Goal: Check status: Check status

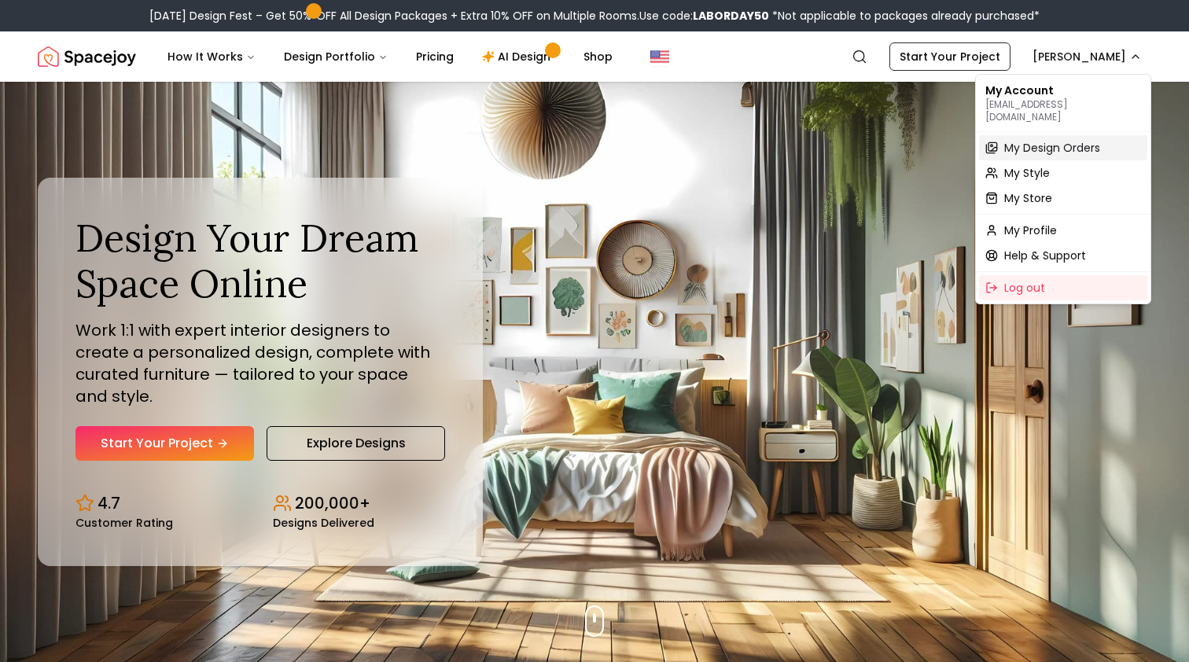
click at [1053, 140] on span "My Design Orders" at bounding box center [1052, 148] width 96 height 16
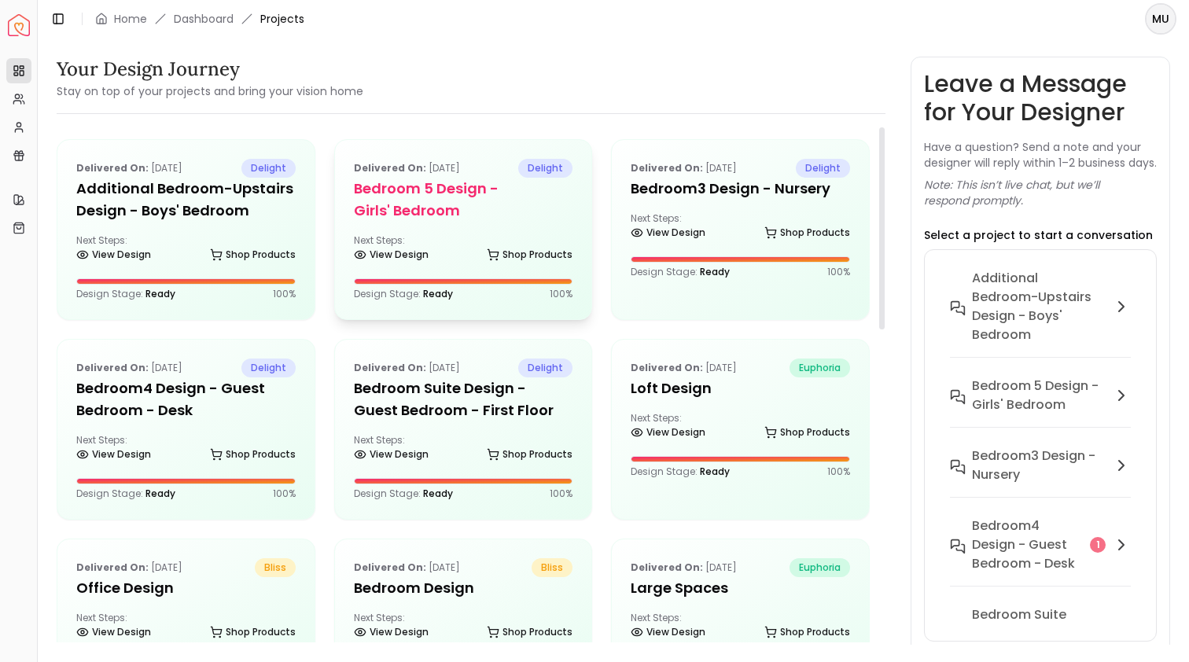
click at [473, 201] on h5 "Bedroom 5 design - Girls' Bedroom" at bounding box center [463, 200] width 219 height 44
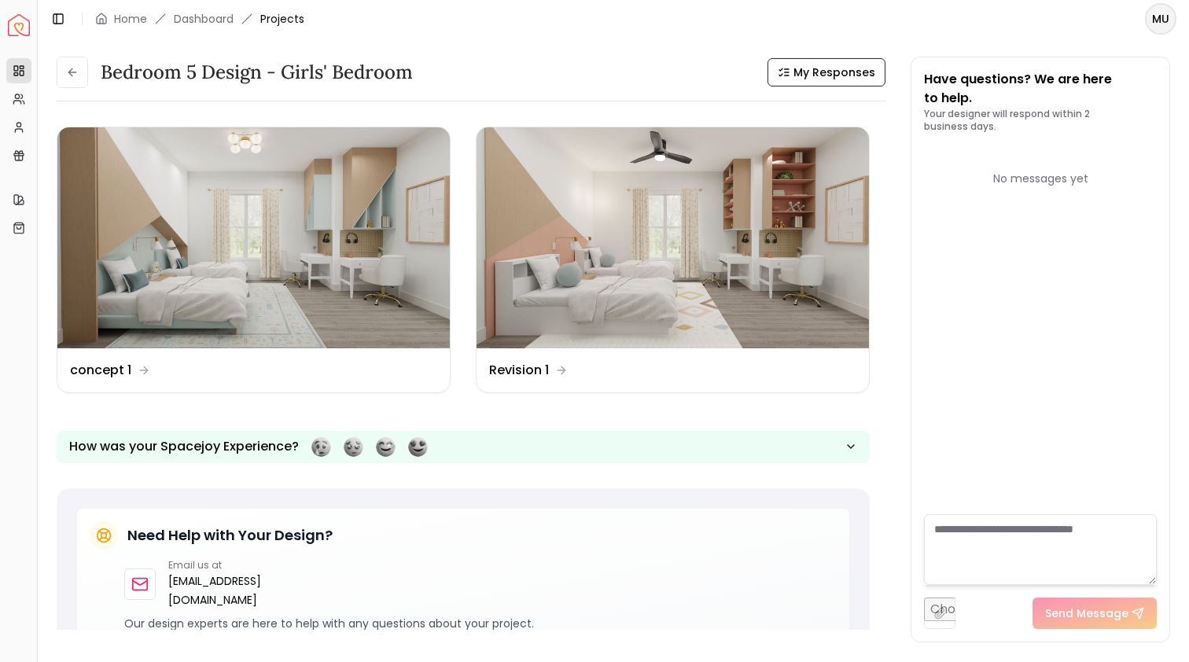
click at [276, 15] on span "Projects" at bounding box center [282, 19] width 44 height 16
click at [217, 24] on link "Dashboard" at bounding box center [204, 19] width 60 height 16
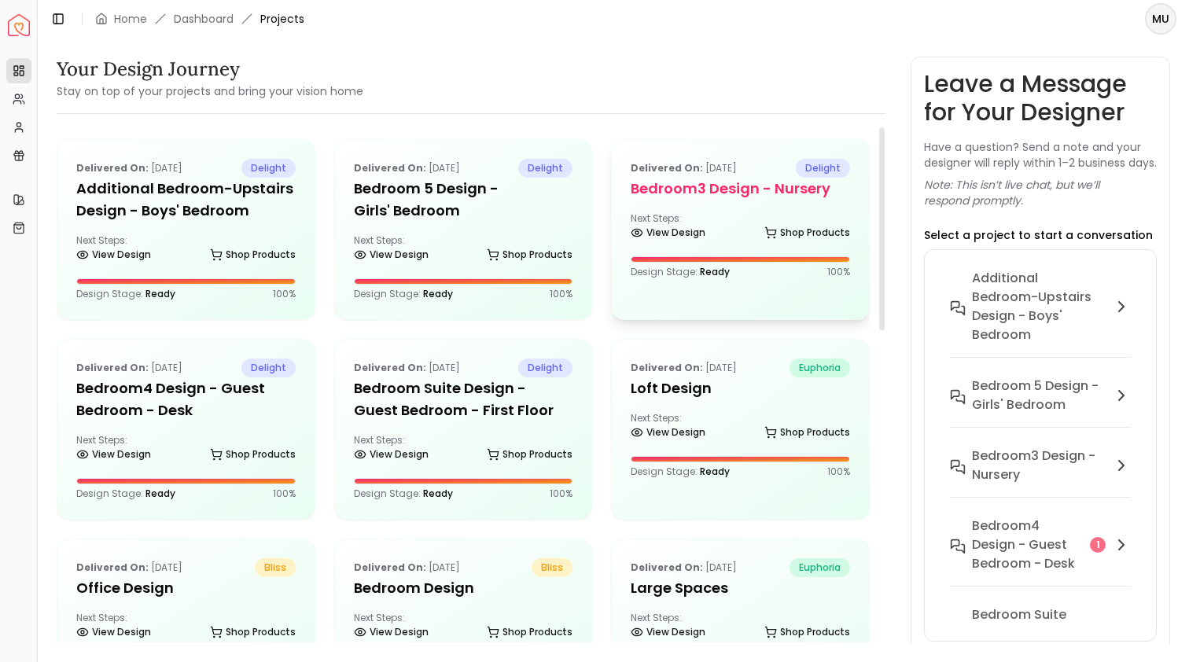
click at [713, 199] on h5 "Bedroom3 design - Nursery" at bounding box center [740, 189] width 219 height 22
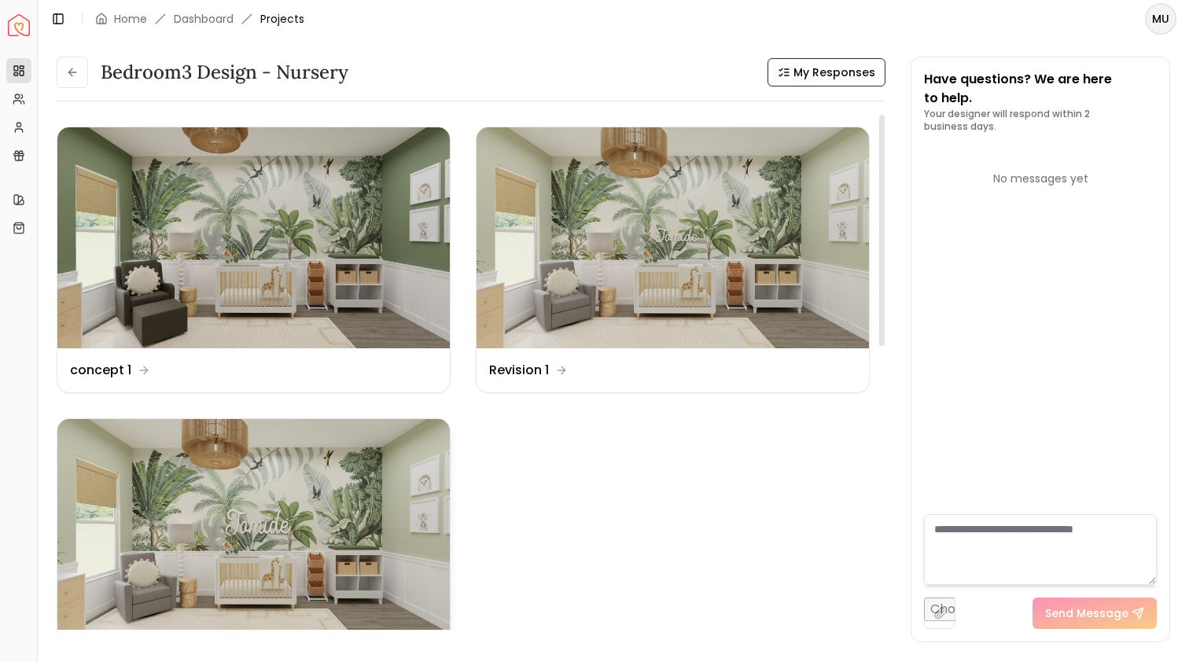
click at [363, 473] on img at bounding box center [253, 529] width 392 height 221
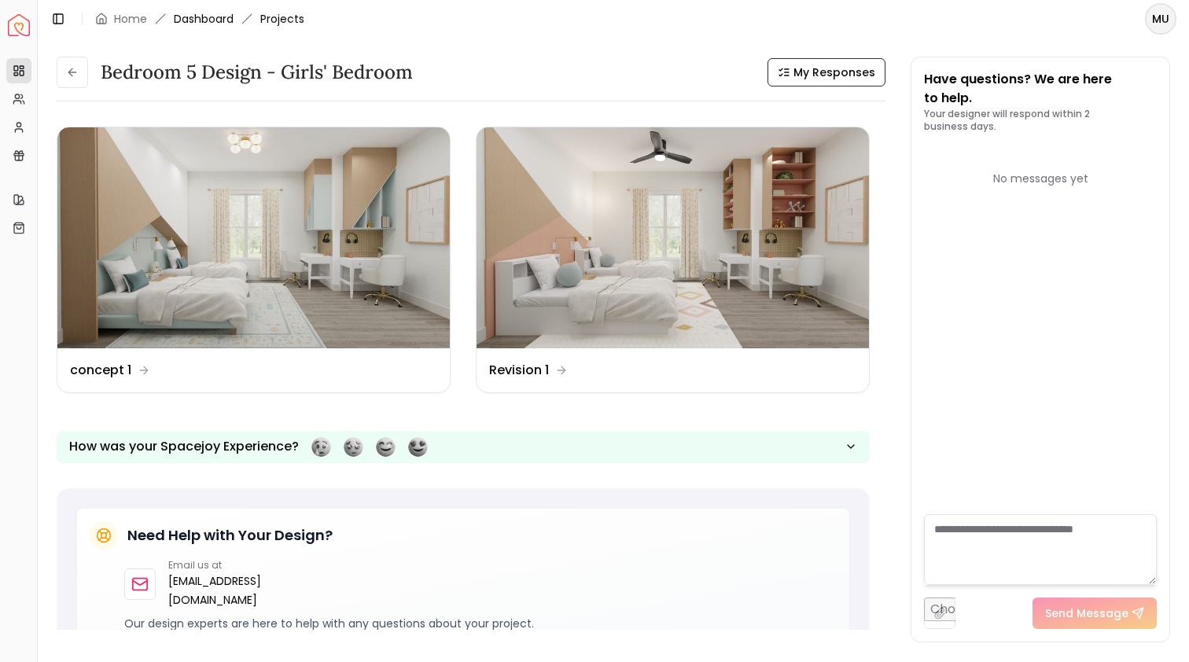
click at [219, 17] on link "Dashboard" at bounding box center [204, 19] width 60 height 16
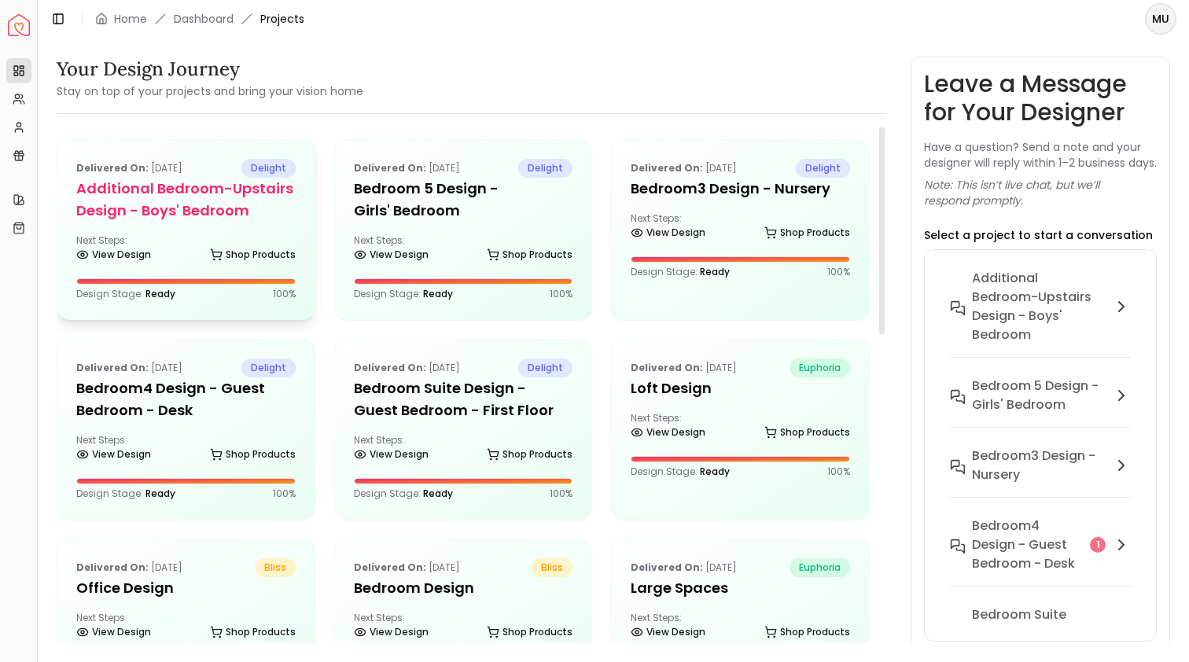
click at [221, 203] on h5 "Additional Bedroom-Upstairs design - Boys' Bedroom" at bounding box center [185, 200] width 219 height 44
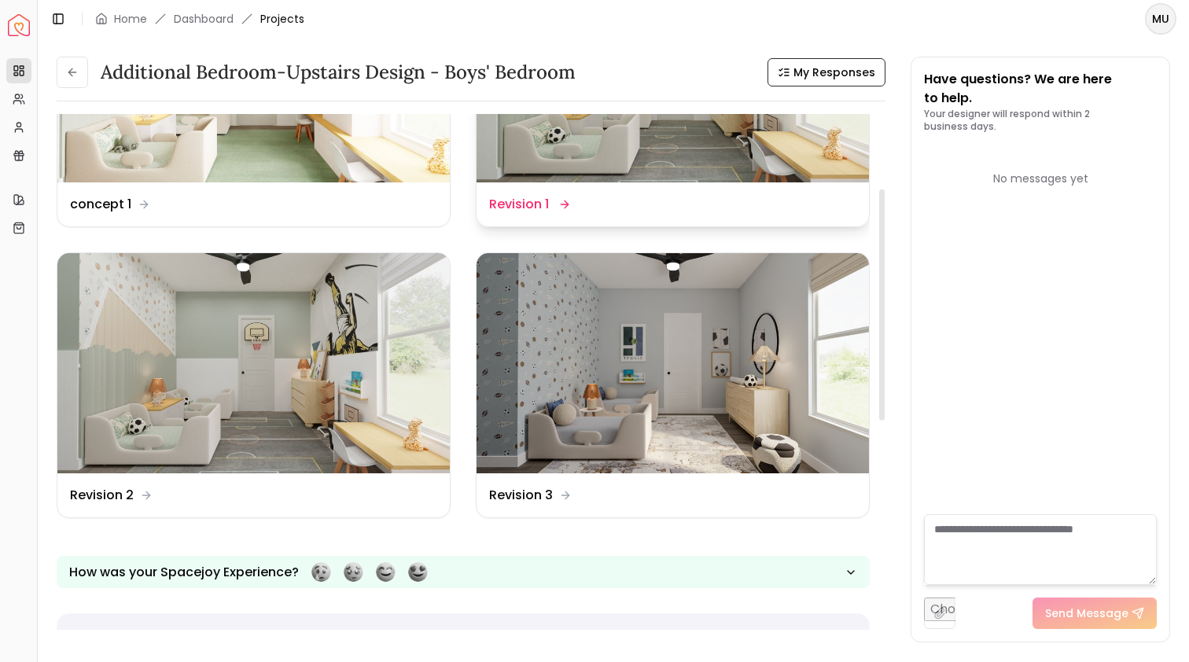
scroll to position [145, 0]
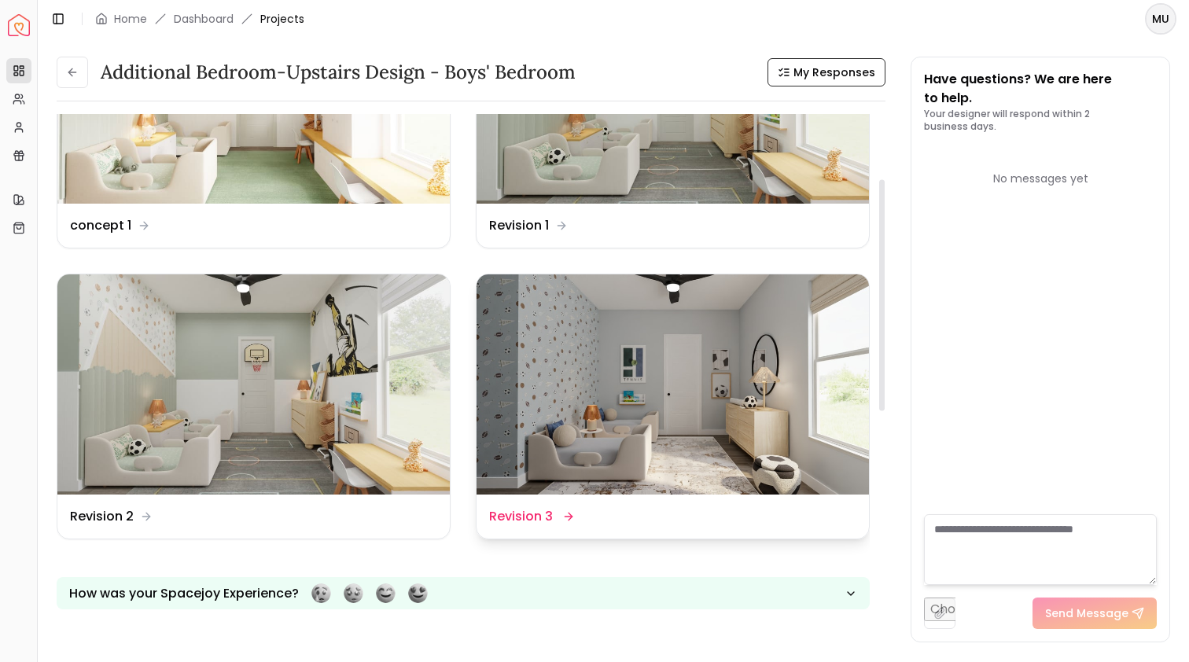
click at [631, 348] on img at bounding box center [673, 384] width 392 height 221
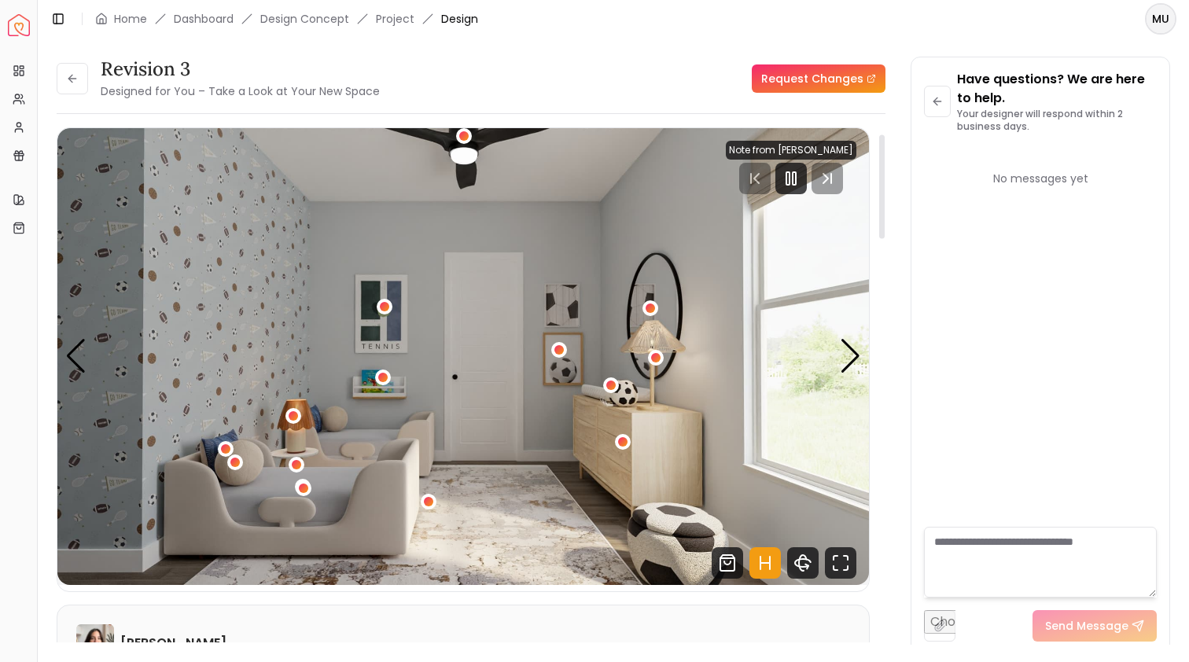
scroll to position [3, 0]
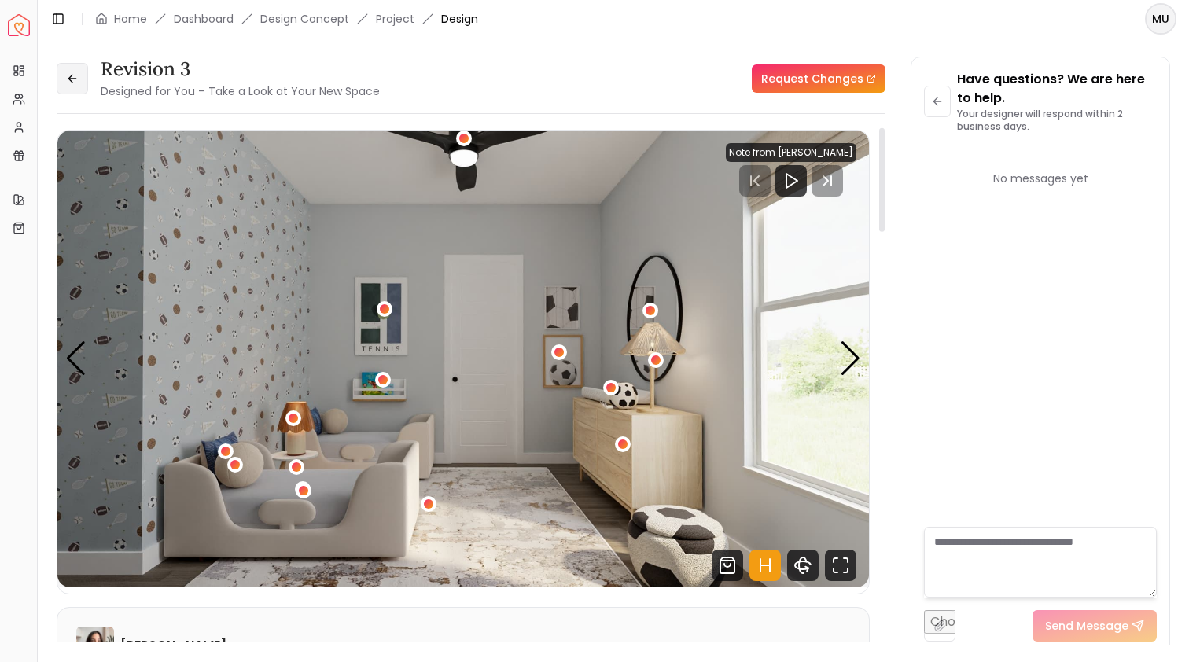
click at [65, 92] on button at bounding box center [72, 78] width 31 height 31
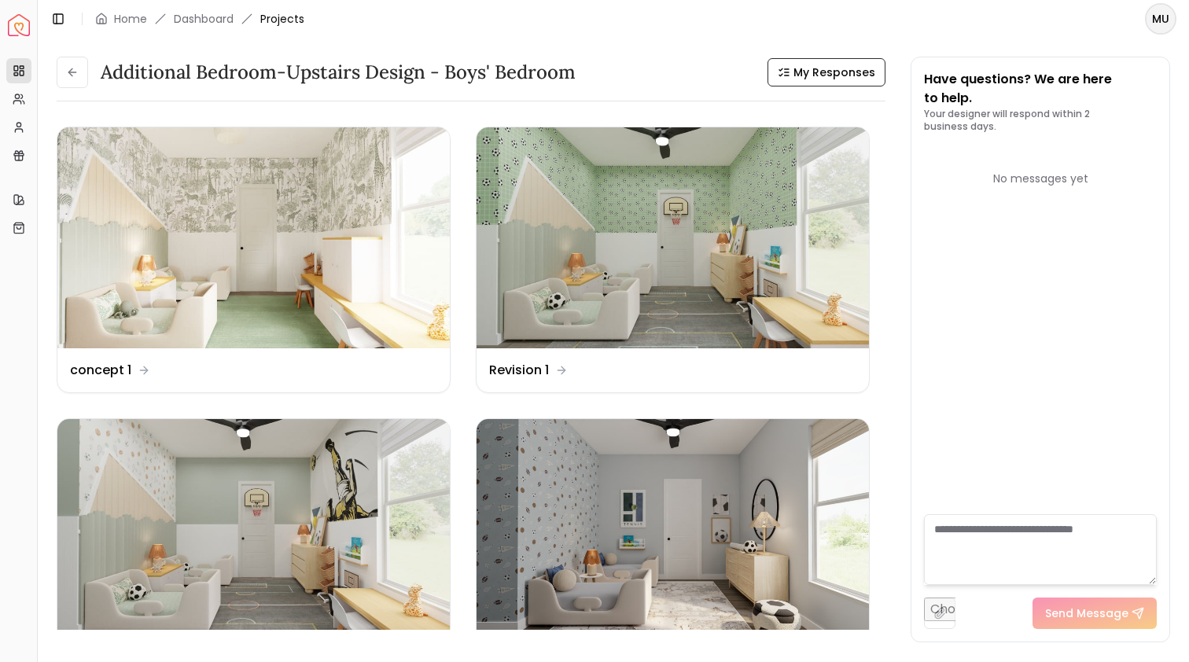
click at [65, 92] on div "Additional Bedroom-Upstairs design - Boys' Bedroom My Responses Additional Bedr…" at bounding box center [471, 350] width 829 height 586
click at [67, 77] on icon at bounding box center [72, 72] width 13 height 13
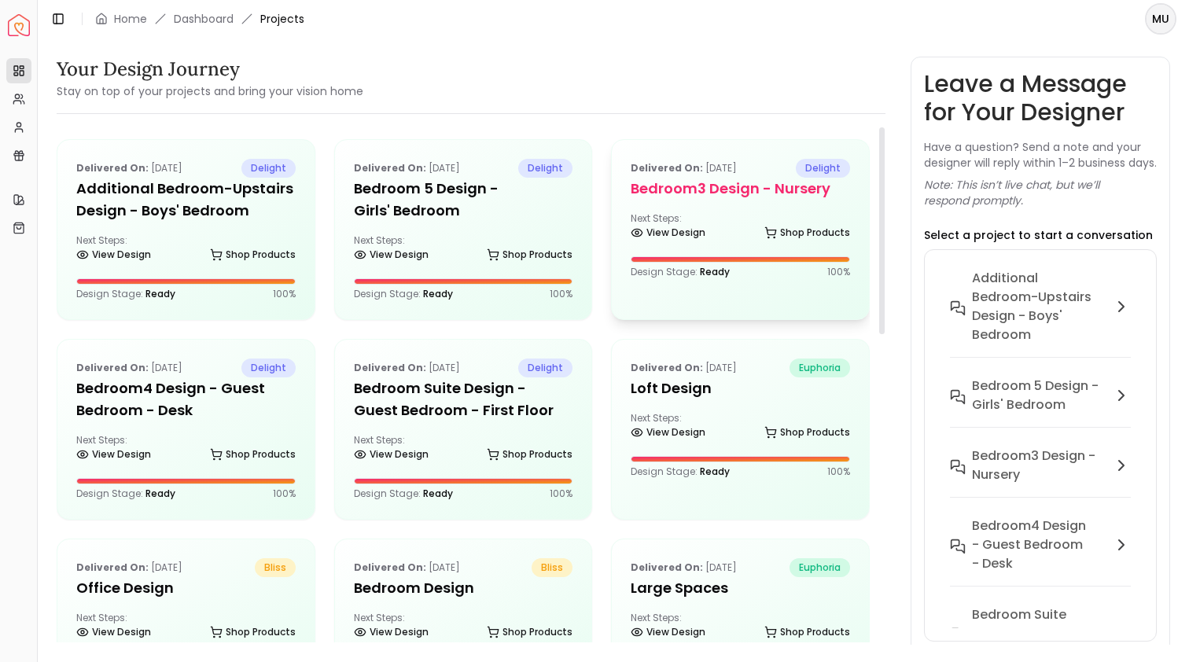
click at [687, 192] on h5 "Bedroom3 design - Nursery" at bounding box center [740, 189] width 219 height 22
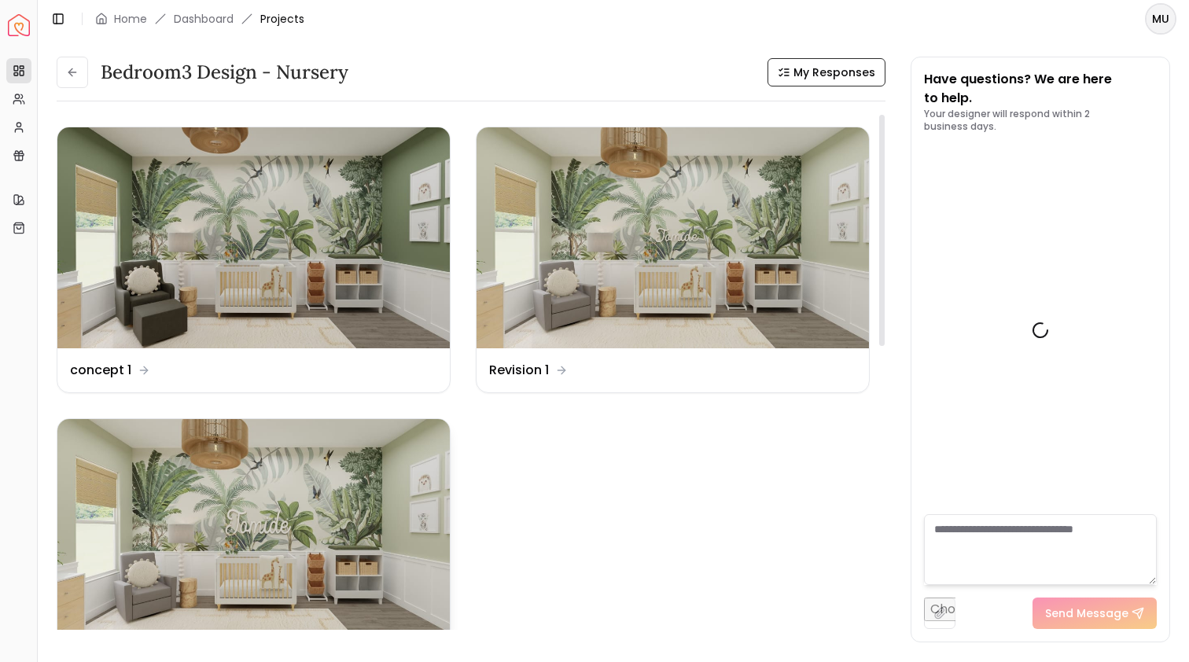
click at [226, 502] on img at bounding box center [253, 529] width 392 height 221
